Goal: Task Accomplishment & Management: Manage account settings

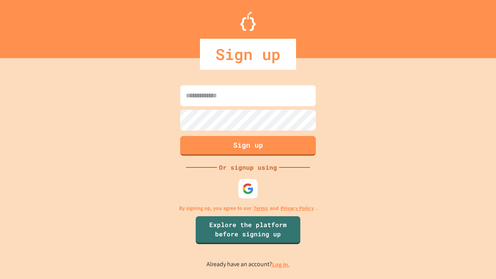
click at [281, 264] on link "Log in." at bounding box center [281, 265] width 18 height 8
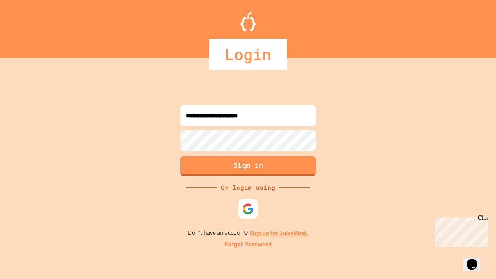
type input "**********"
